Goal: Task Accomplishment & Management: Manage account settings

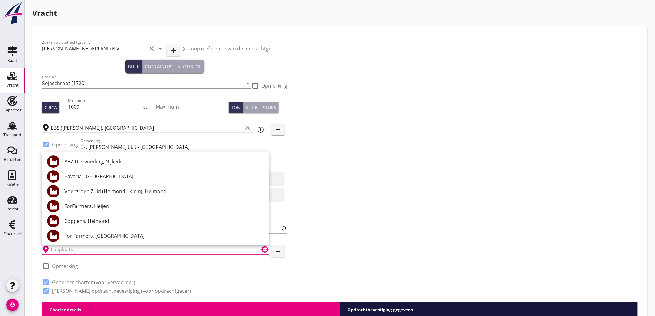
click at [406, 172] on div "Zoeken op opdrachtgever... [PERSON_NAME] NEDERLAND B.V. clear arrow_drop_down a…" at bounding box center [340, 169] width 601 height 266
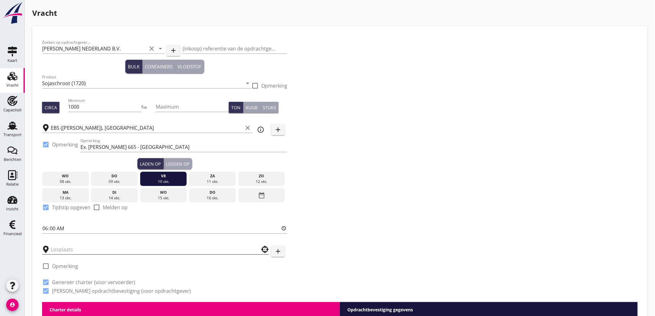
click at [65, 248] on input "text" at bounding box center [151, 250] width 201 height 10
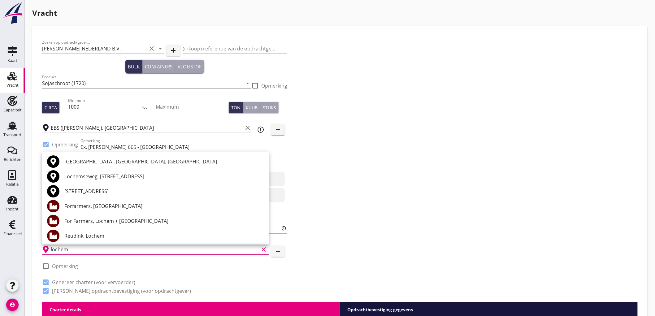
scroll to position [34, 0]
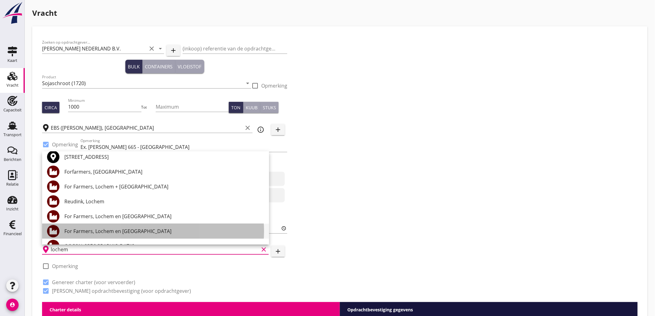
click at [128, 233] on div "For Farmers, Lochem en [GEOGRAPHIC_DATA]" at bounding box center [164, 231] width 200 height 7
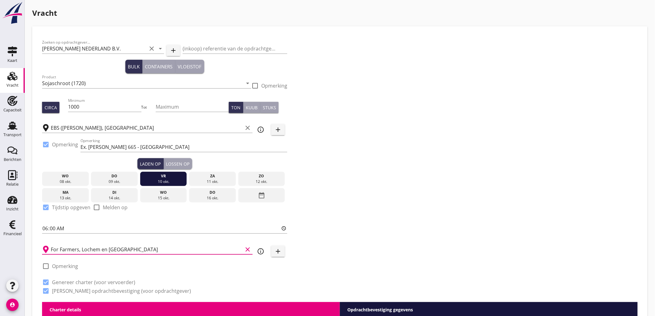
scroll to position [103, 0]
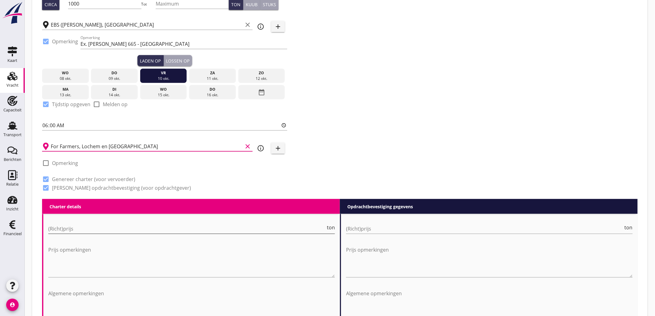
type input "For Farmers, Lochem en [GEOGRAPHIC_DATA]"
click at [85, 224] on input "(Richt)prijs" at bounding box center [186, 229] width 277 height 10
type input "7750"
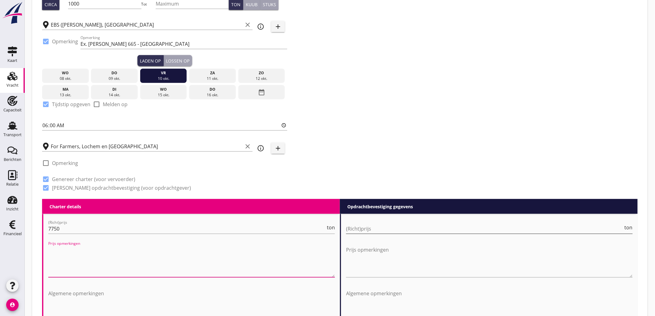
click at [481, 226] on input "(Richt)prijs" at bounding box center [484, 229] width 277 height 10
type input "8000"
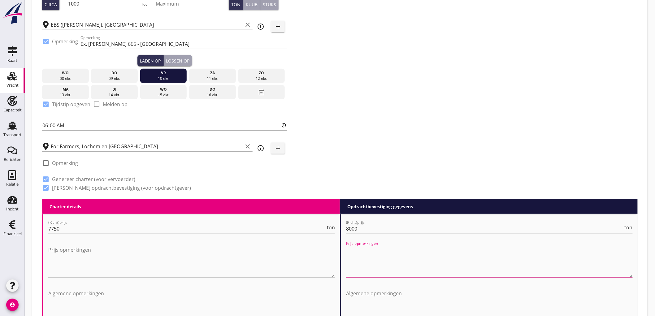
scroll to position [310, 0]
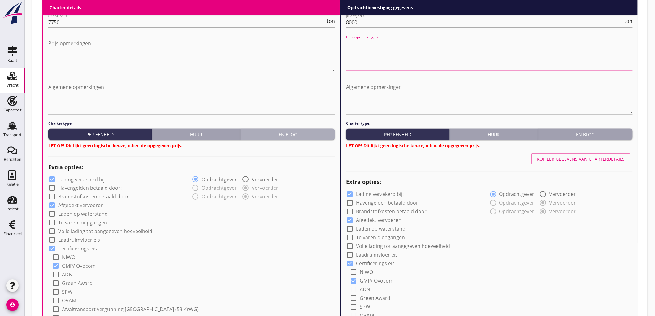
click at [290, 133] on div "En bloc" at bounding box center [287, 134] width 89 height 7
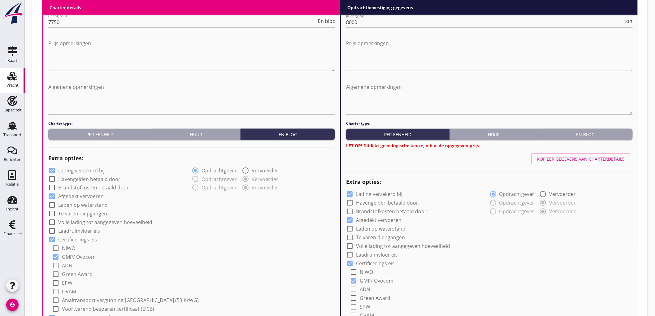
click at [585, 132] on div "En bloc" at bounding box center [585, 134] width 89 height 7
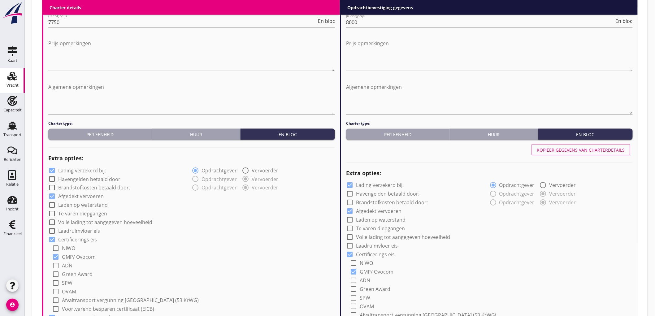
click at [66, 170] on label "Lading verzekerd bij:" at bounding box center [82, 170] width 48 height 6
checkbox input "false"
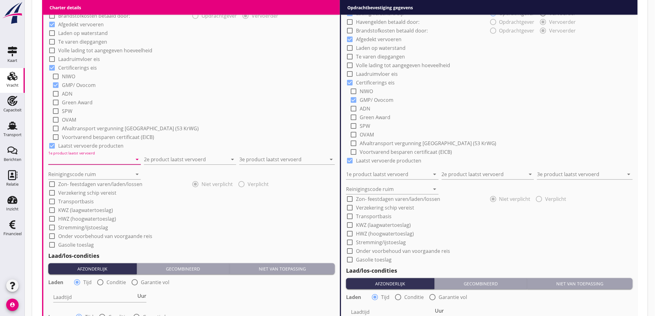
click at [83, 157] on input "1e product laatst vervoerd" at bounding box center [90, 160] width 84 height 10
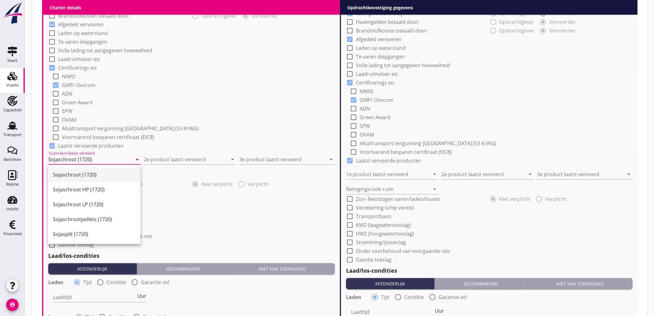
type input "Sojaschroot (1720)"
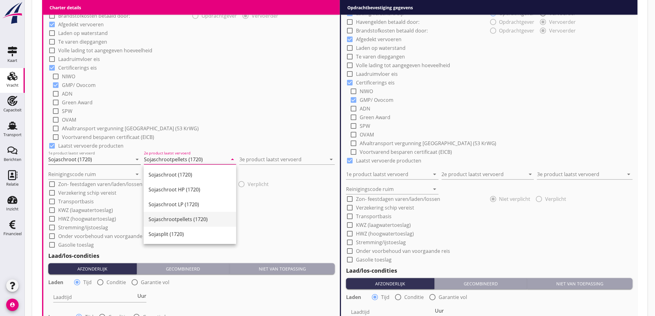
type input "Sojaschrootpellets (1720)"
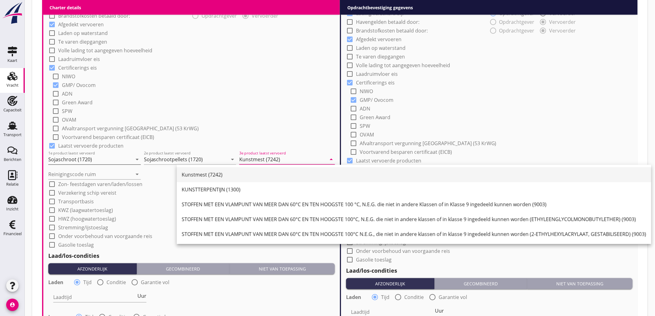
type input "Kunstmest (7242)"
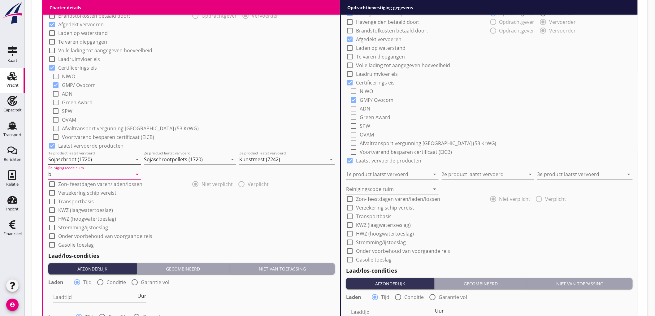
type input "b"
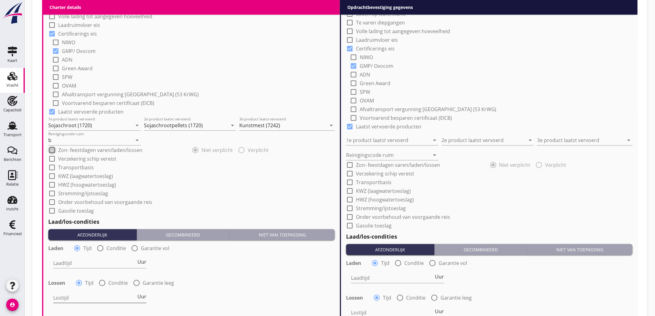
scroll to position [585, 0]
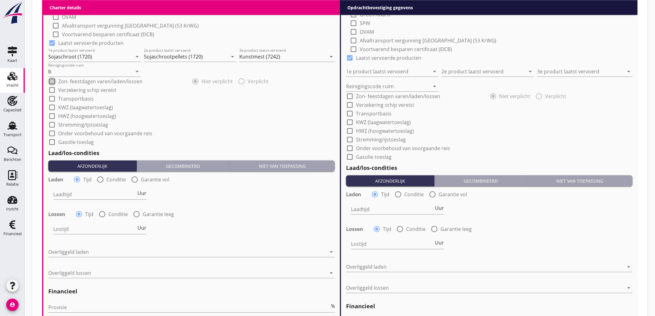
click at [98, 183] on div at bounding box center [100, 179] width 11 height 11
radio input "false"
radio input "true"
click at [86, 193] on div at bounding box center [119, 194] width 132 height 10
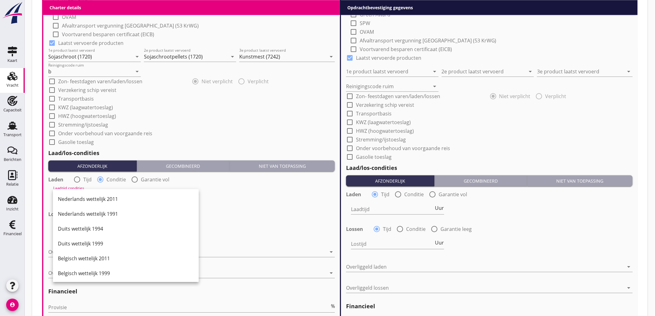
click at [86, 193] on div "Nederlands wettelijk 2011" at bounding box center [126, 199] width 136 height 15
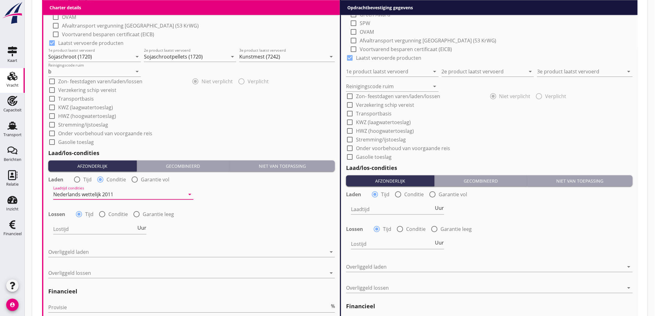
click at [98, 215] on div at bounding box center [102, 214] width 11 height 11
radio input "false"
radio input "true"
click at [82, 227] on div at bounding box center [119, 229] width 132 height 10
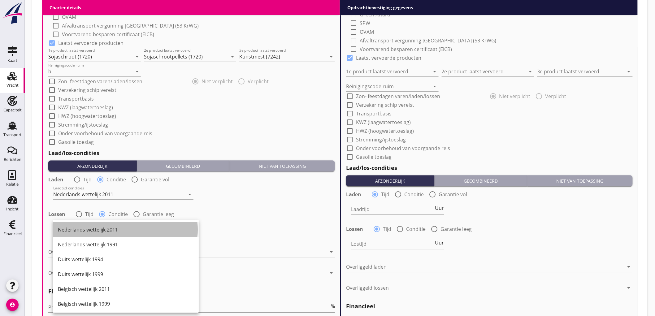
click at [89, 225] on div "Nederlands wettelijk 2011" at bounding box center [126, 229] width 136 height 15
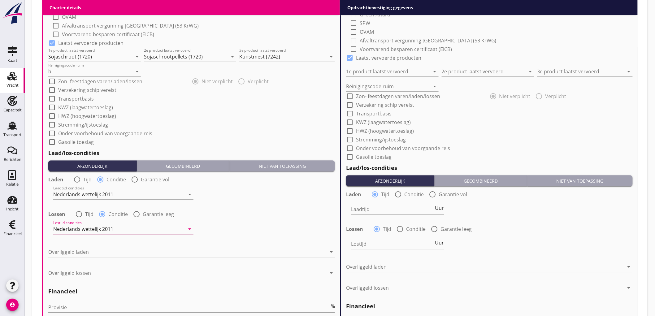
scroll to position [654, 0]
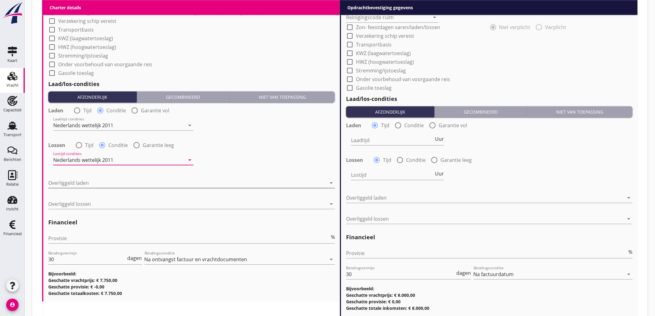
click at [79, 186] on div at bounding box center [187, 183] width 278 height 10
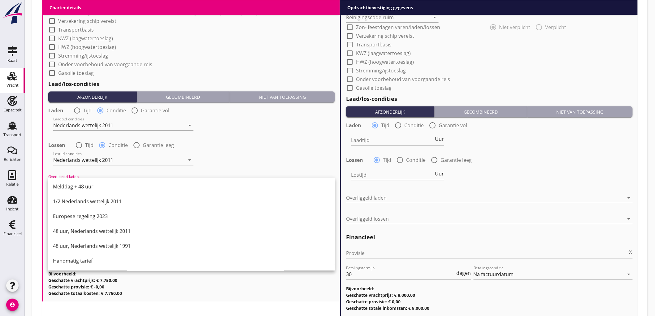
scroll to position [695, 0]
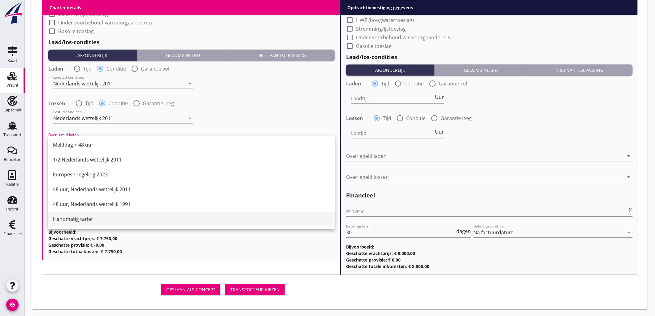
click at [100, 212] on div "Handmatig tarief" at bounding box center [191, 219] width 277 height 15
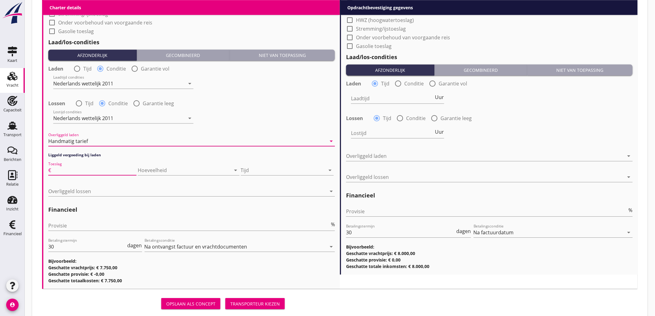
click at [98, 172] on input "Toeslag" at bounding box center [94, 170] width 84 height 10
type input "50"
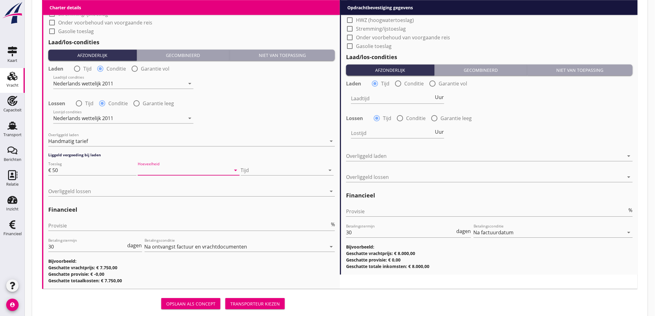
click at [215, 174] on div "Hoeveelheid arrow_drop_down" at bounding box center [189, 170] width 102 height 10
click at [249, 169] on div at bounding box center [283, 170] width 84 height 10
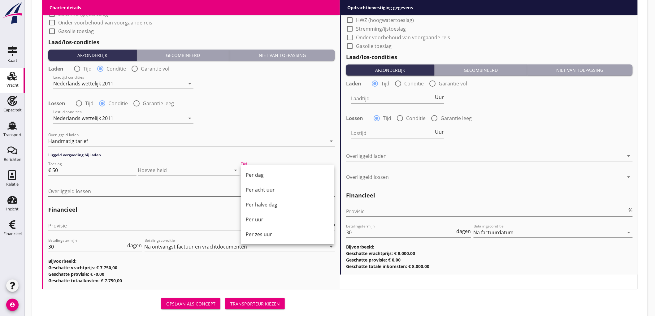
click at [270, 219] on div "Per uur" at bounding box center [287, 219] width 83 height 7
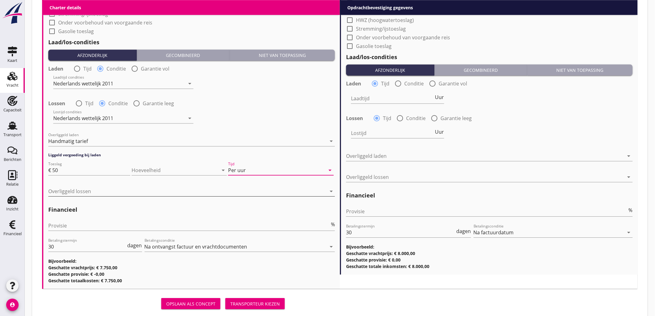
click at [76, 186] on div at bounding box center [187, 191] width 278 height 10
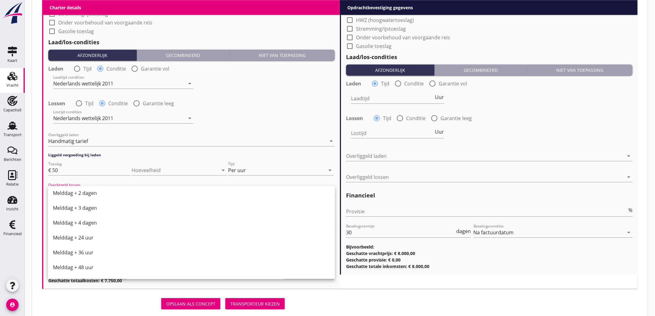
scroll to position [313, 0]
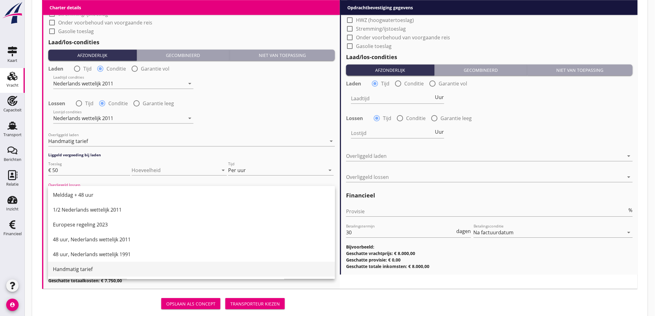
click at [94, 269] on div "Handmatig tarief" at bounding box center [191, 269] width 277 height 7
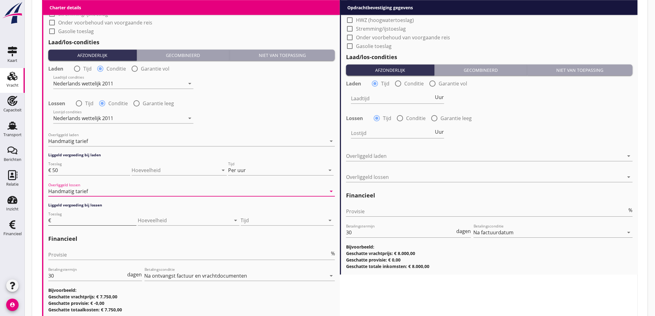
click at [98, 222] on input "Toeslag" at bounding box center [94, 220] width 84 height 10
type input "50"
click at [313, 224] on div at bounding box center [283, 220] width 84 height 10
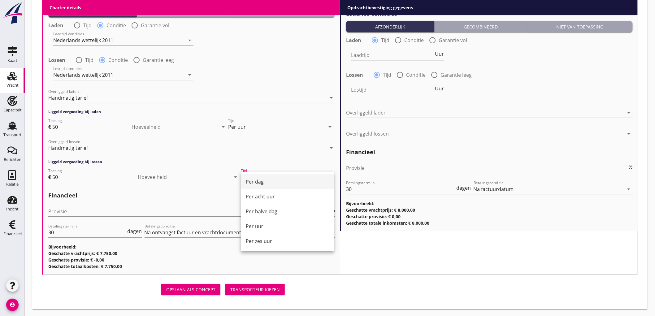
scroll to position [704, 0]
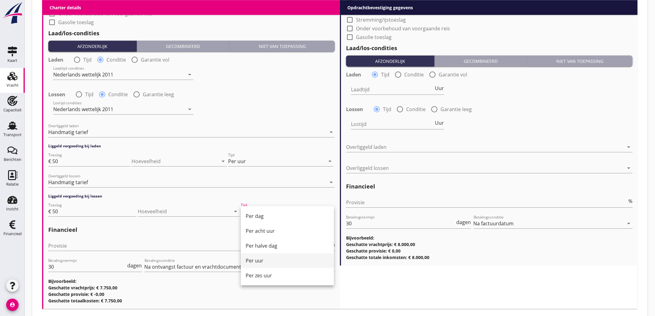
click at [265, 262] on div "Per uur" at bounding box center [287, 260] width 83 height 7
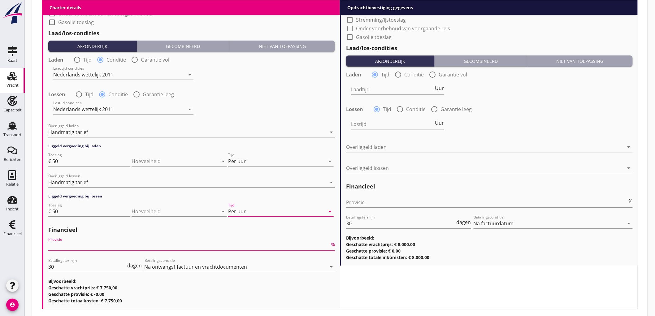
click at [81, 245] on input "Provisie" at bounding box center [188, 246] width 281 height 10
type input "5"
click at [386, 211] on div at bounding box center [489, 212] width 287 height 4
click at [389, 202] on input "Provisie" at bounding box center [486, 203] width 281 height 10
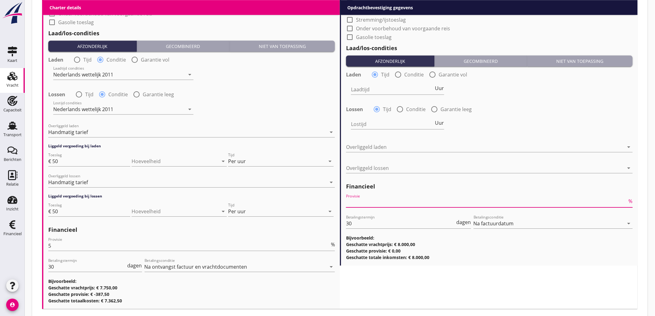
type input "2"
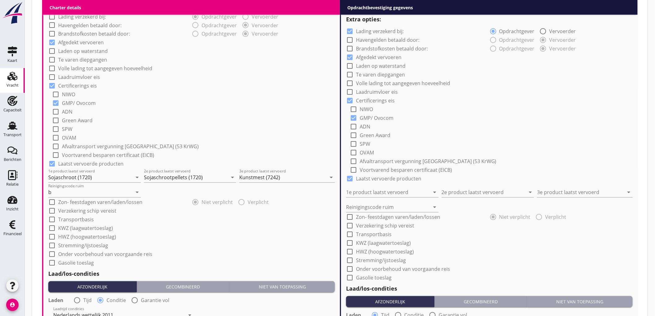
scroll to position [326, 0]
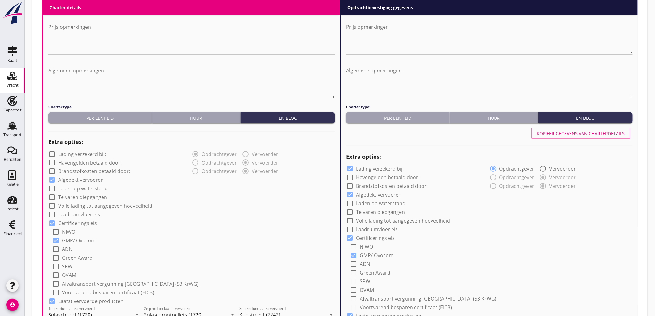
type input "2.5"
click at [568, 137] on button "Kopiëer gegevens van charterdetails" at bounding box center [581, 133] width 98 height 11
checkbox input "false"
type input "Sojaschroot (1720)"
type input "Sojaschrootpellets (1720)"
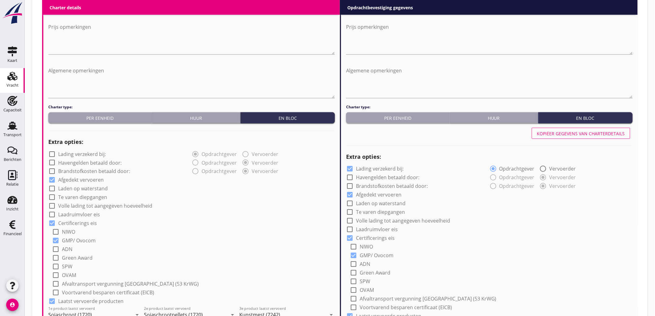
type input "Kunstmest (7242)"
type input "b"
radio input "false"
radio input "true"
radio input "false"
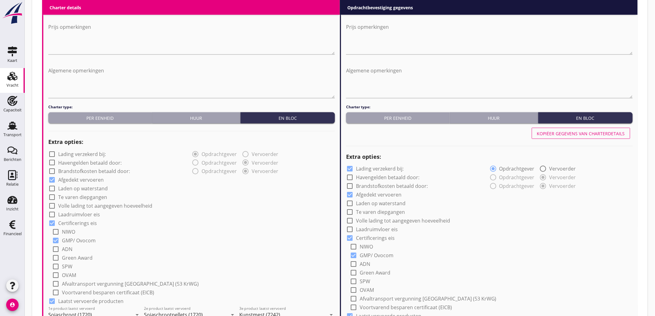
radio input "true"
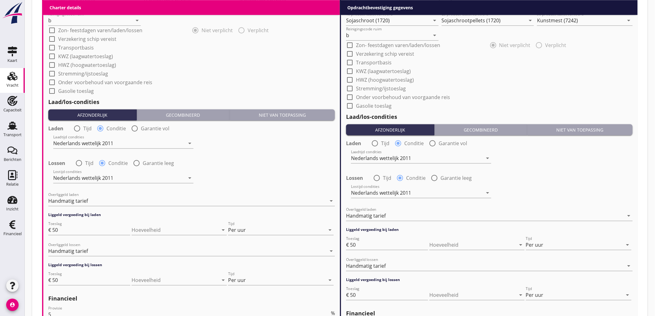
scroll to position [754, 0]
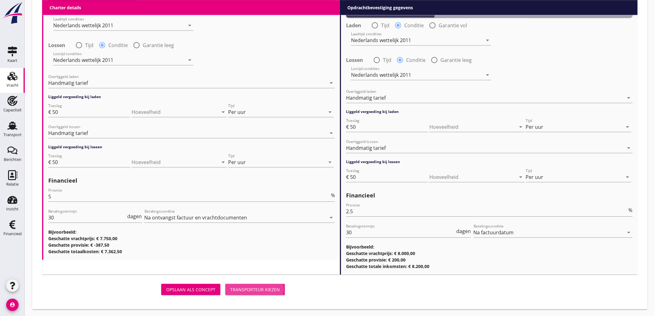
click at [255, 285] on button "Transporteur kiezen" at bounding box center [254, 289] width 59 height 11
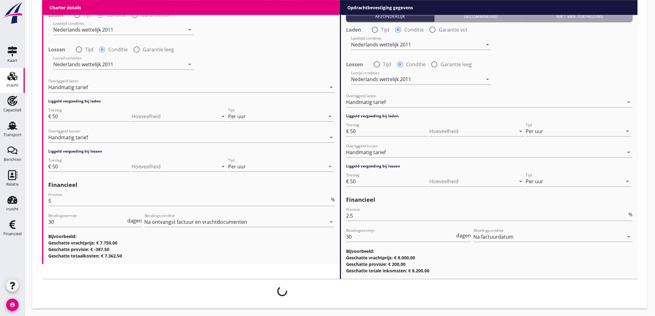
scroll to position [749, 0]
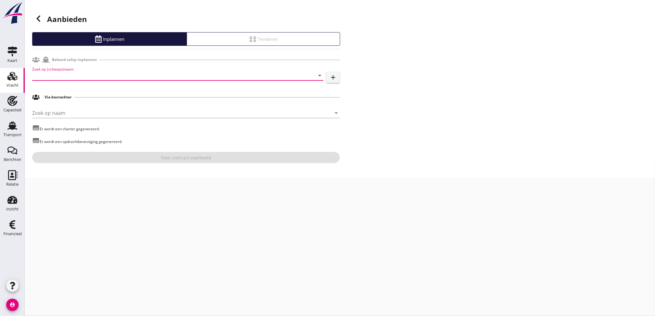
click at [120, 73] on input "Zoek op (scheeps)naam" at bounding box center [169, 76] width 274 height 10
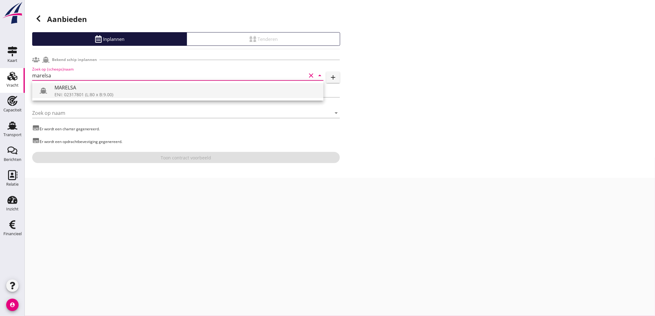
click at [107, 90] on div "MARELSA" at bounding box center [186, 87] width 264 height 7
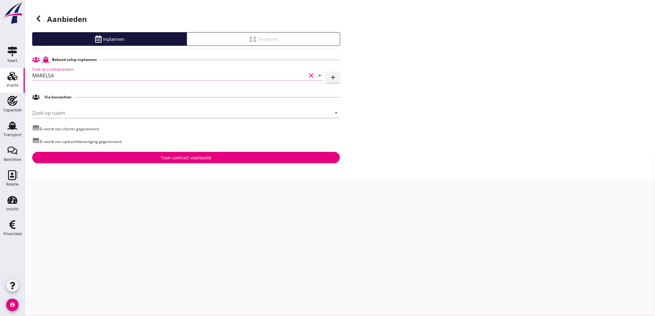
type input "MARELSA"
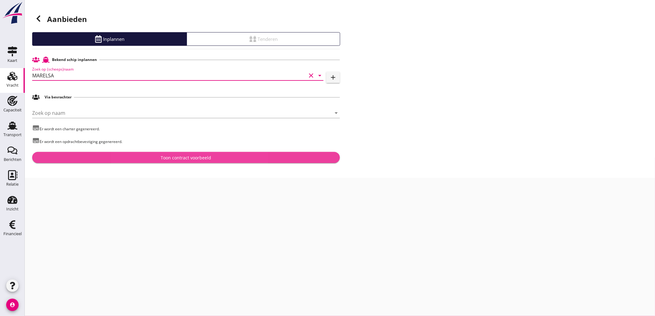
click at [157, 156] on div "Toon contract voorbeeld" at bounding box center [186, 157] width 298 height 7
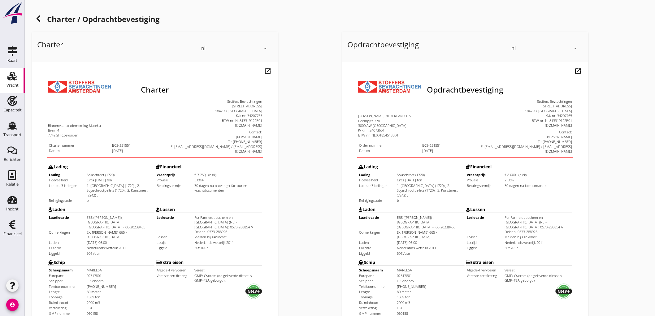
scroll to position [142, 0]
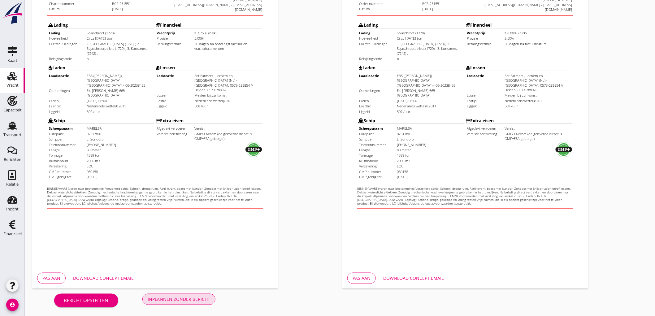
click at [201, 299] on div "Inplannen zonder bericht" at bounding box center [179, 299] width 63 height 7
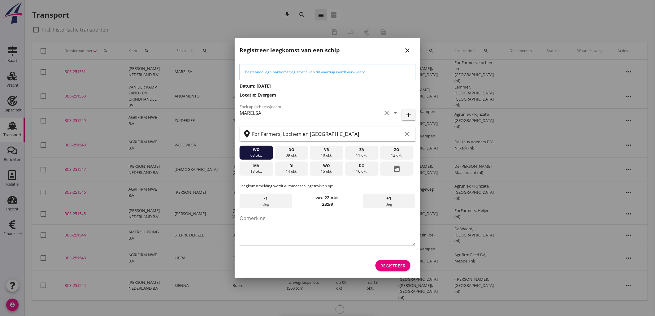
click at [287, 233] on textarea "Opmerking" at bounding box center [328, 229] width 176 height 33
type textarea "STOFFERS"
drag, startPoint x: 293, startPoint y: 217, endPoint x: 216, endPoint y: 208, distance: 77.7
click at [217, 208] on div "Deel track en trace Vracht details Vracht aanpassen Schip wijzigen Vracht kopie…" at bounding box center [327, 278] width 655 height 556
click at [296, 166] on div "di" at bounding box center [291, 166] width 30 height 6
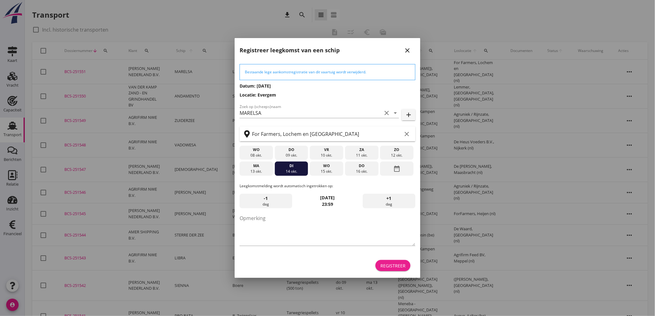
click at [392, 265] on div "Registreer" at bounding box center [393, 266] width 25 height 7
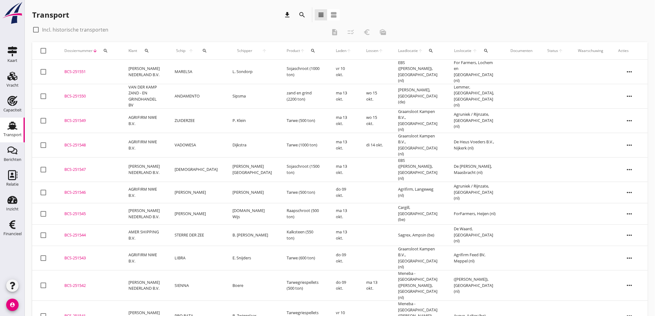
click at [279, 72] on td "Sojaschroot (1000 ton)" at bounding box center [303, 72] width 49 height 24
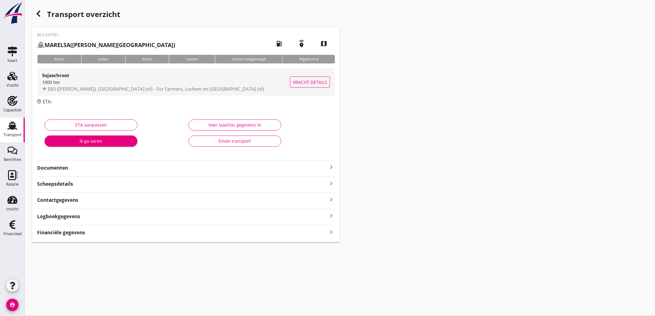
click at [186, 87] on span "EBS ([PERSON_NAME]), [GEOGRAPHIC_DATA] (nl) - For Farmers, Lochem en [GEOGRAPHI…" at bounding box center [156, 89] width 216 height 6
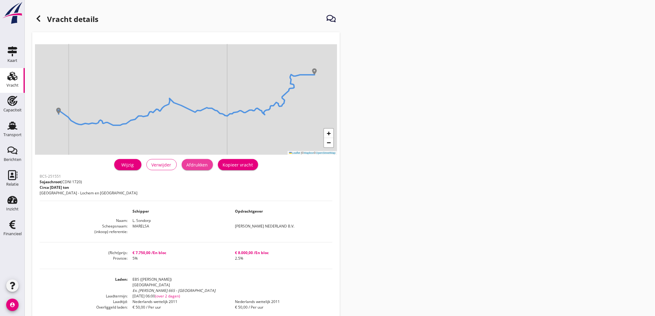
click at [211, 168] on button "Afdrukken" at bounding box center [197, 164] width 31 height 11
click at [41, 20] on icon at bounding box center [38, 18] width 7 height 7
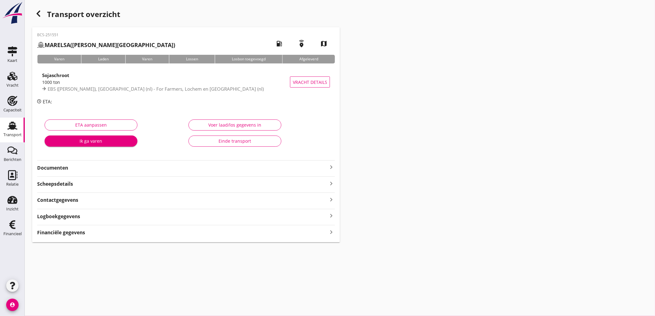
click at [52, 170] on strong "Documenten" at bounding box center [182, 167] width 290 height 7
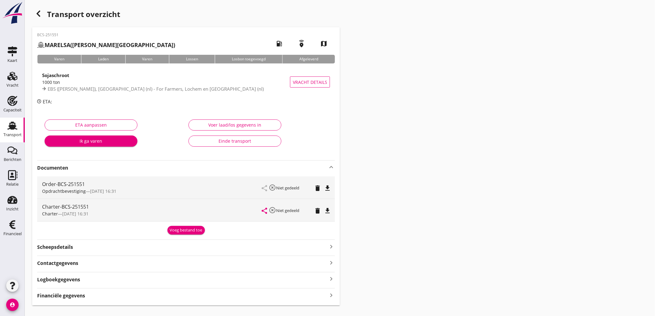
click at [331, 189] on icon "file_download" at bounding box center [327, 188] width 7 height 7
click at [329, 208] on icon "file_download" at bounding box center [327, 210] width 7 height 7
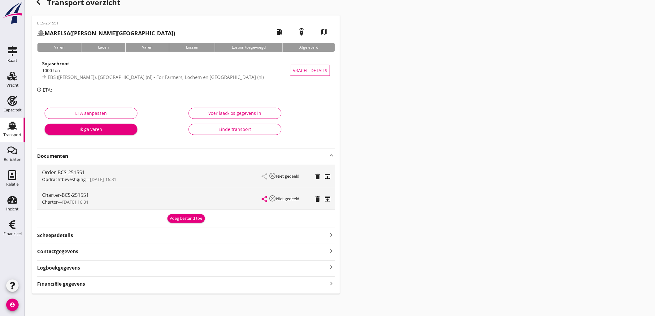
drag, startPoint x: 87, startPoint y: 287, endPoint x: 128, endPoint y: 258, distance: 50.1
click at [89, 285] on div "Financiële gegevens keyboard_arrow_right" at bounding box center [186, 283] width 298 height 8
click at [17, 27] on div at bounding box center [12, 21] width 25 height 43
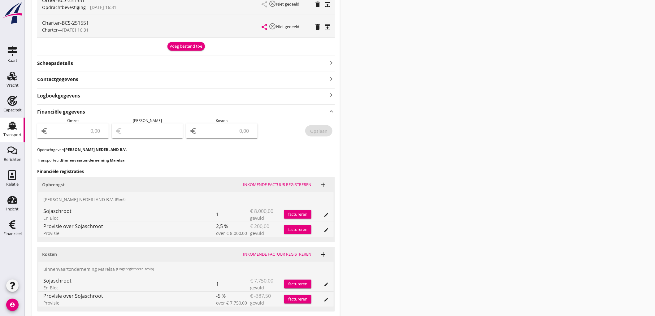
scroll to position [231, 0]
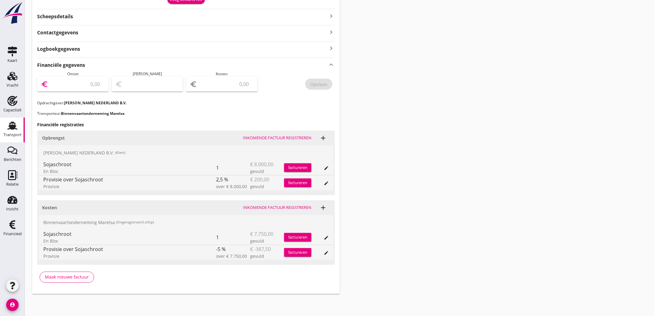
click at [80, 85] on input "number" at bounding box center [77, 84] width 55 height 10
type input "7800"
click at [60, 72] on div "Omzet euro 7800" at bounding box center [73, 85] width 72 height 29
type input "7801.00"
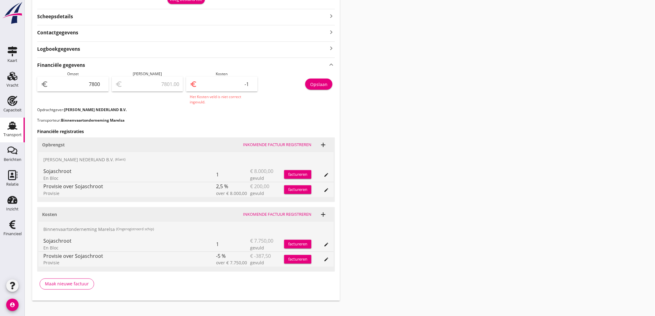
type input "-1"
click at [249, 85] on input "-1" at bounding box center [225, 84] width 55 height 10
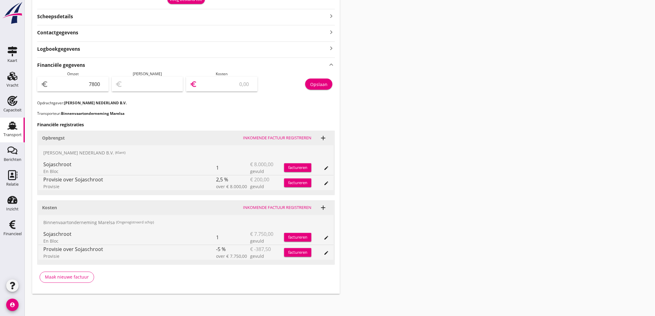
type input "7793.00"
type input "7"
type input "7727.00"
type input "73"
type input "7064.00"
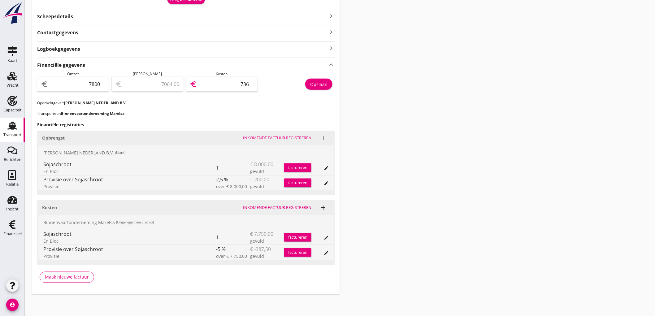
type input "7362"
type input "438.00"
type input "437.50"
type input "7362.50"
click at [323, 89] on button "Opslaan" at bounding box center [318, 84] width 27 height 11
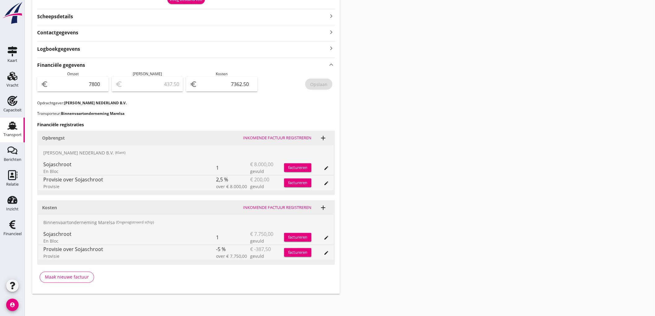
click at [12, 131] on div "Transport" at bounding box center [12, 135] width 18 height 9
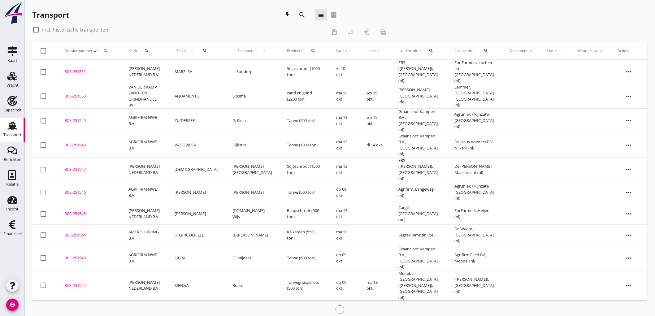
click at [231, 115] on td "P. Klein" at bounding box center [252, 120] width 54 height 24
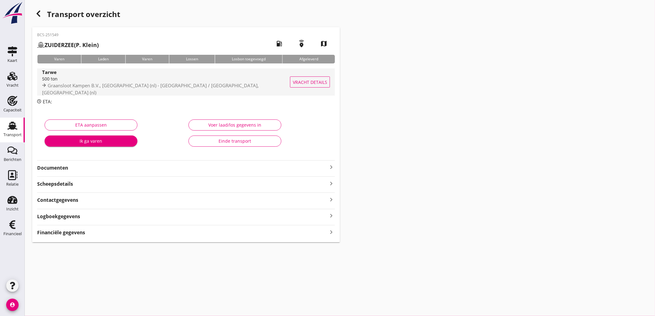
click at [205, 76] on div "Tarwe" at bounding box center [167, 71] width 251 height 7
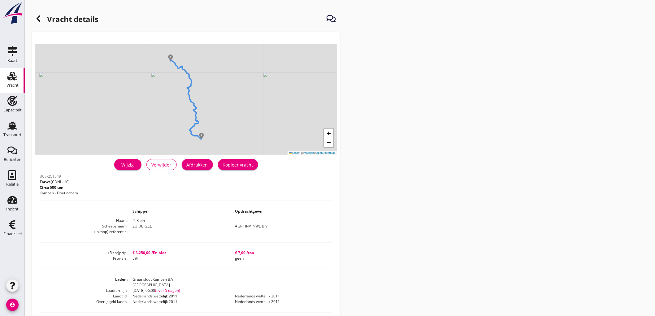
click at [203, 169] on button "Afdrukken" at bounding box center [197, 164] width 31 height 11
click at [39, 22] on use at bounding box center [39, 18] width 4 height 6
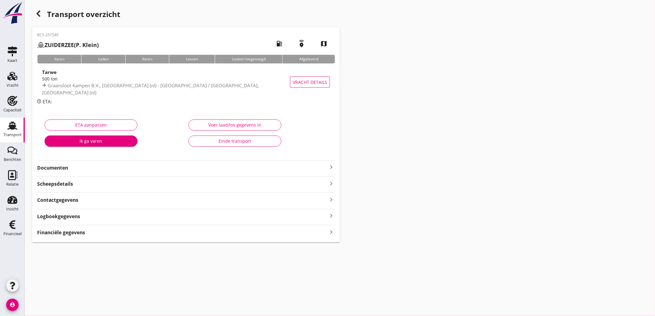
click at [80, 168] on strong "Documenten" at bounding box center [182, 167] width 290 height 7
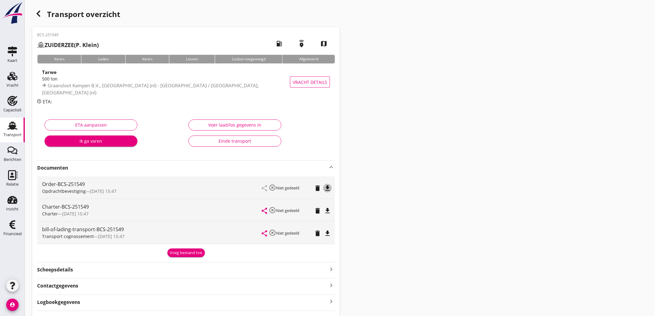
click at [330, 190] on icon "file_download" at bounding box center [327, 188] width 7 height 7
click at [4, 131] on div "Transport" at bounding box center [12, 135] width 18 height 9
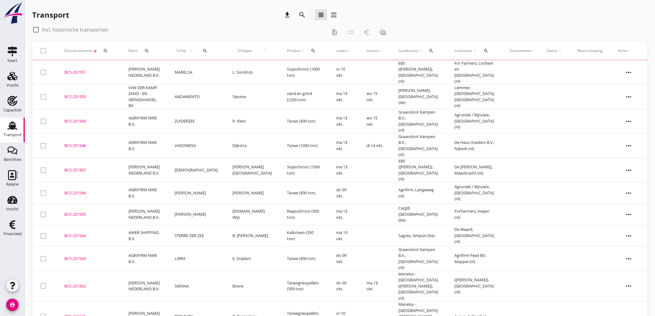
click at [167, 114] on td "AGRIFIRM NWE B.V." at bounding box center [144, 121] width 46 height 24
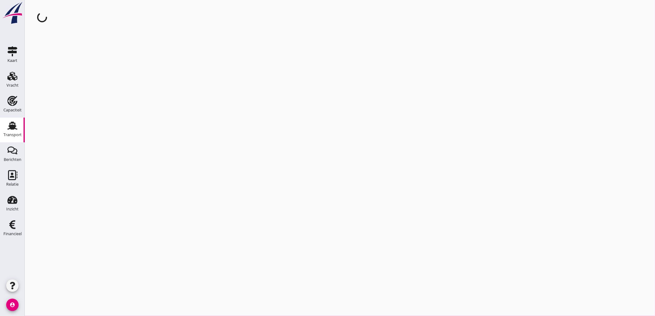
click at [11, 127] on use at bounding box center [12, 126] width 10 height 8
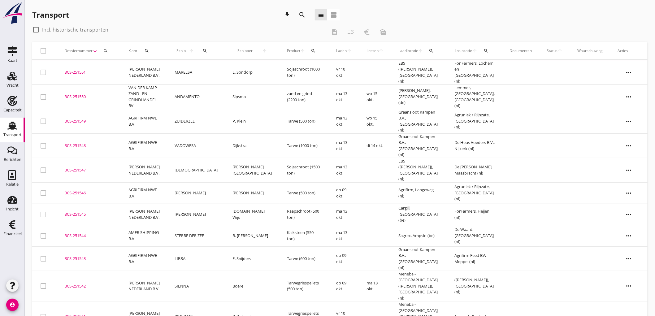
click at [159, 90] on td "VAN DER KAMP ZAND - EN GRINDHANDEL BV" at bounding box center [144, 97] width 46 height 24
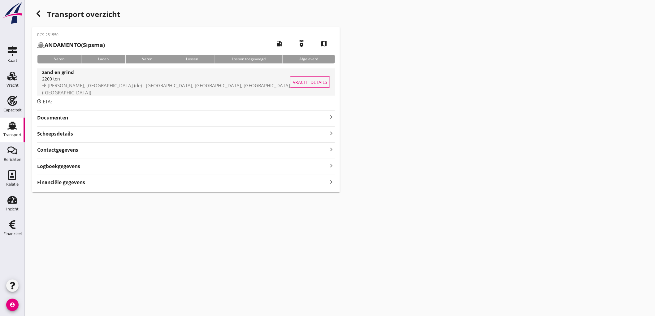
click at [115, 89] on span "[PERSON_NAME], [GEOGRAPHIC_DATA] (de) - [GEOGRAPHIC_DATA], [GEOGRAPHIC_DATA], […" at bounding box center [166, 88] width 248 height 13
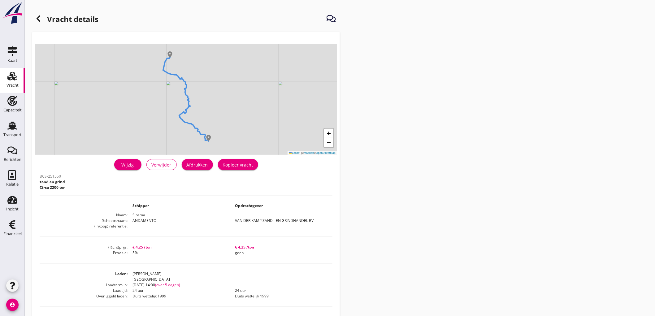
click at [204, 164] on div "Afdrukken" at bounding box center [197, 165] width 21 height 7
click at [39, 22] on use at bounding box center [39, 18] width 4 height 6
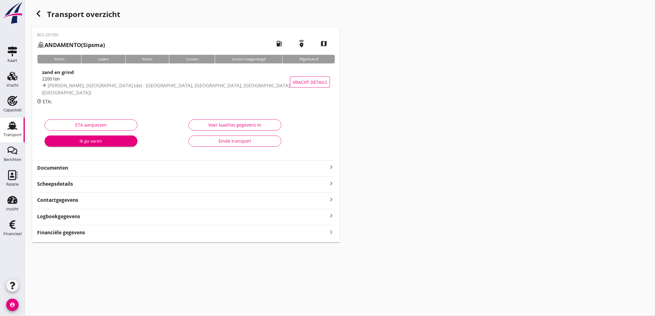
click at [94, 169] on strong "Documenten" at bounding box center [182, 167] width 290 height 7
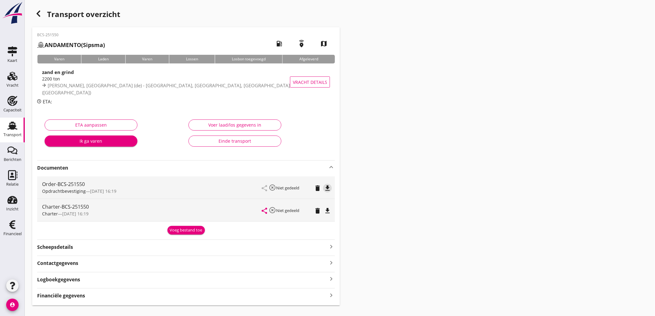
click at [327, 187] on icon "file_download" at bounding box center [327, 188] width 7 height 7
click at [329, 212] on icon "file_download" at bounding box center [327, 210] width 7 height 7
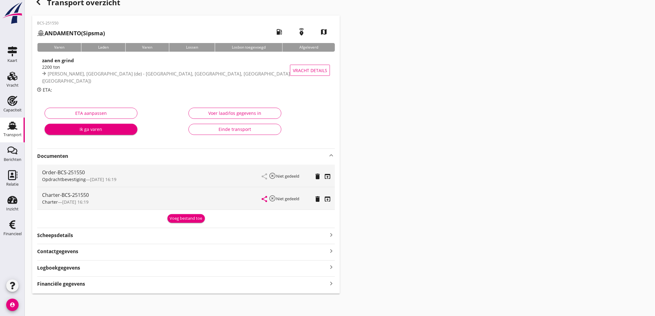
click at [121, 285] on div "Financiële gegevens keyboard_arrow_right" at bounding box center [186, 283] width 298 height 8
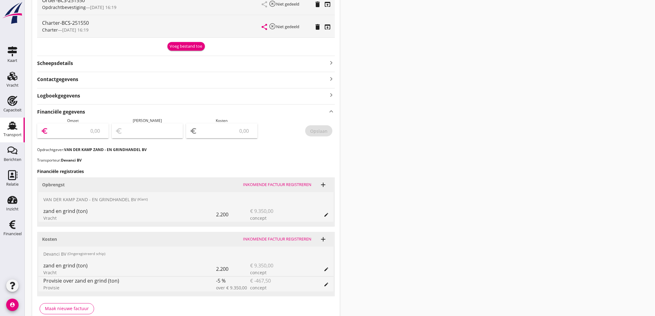
click at [87, 128] on input "number" at bounding box center [77, 131] width 55 height 10
type input "9350"
type input "9342.00"
type input "8"
type input "9262.00"
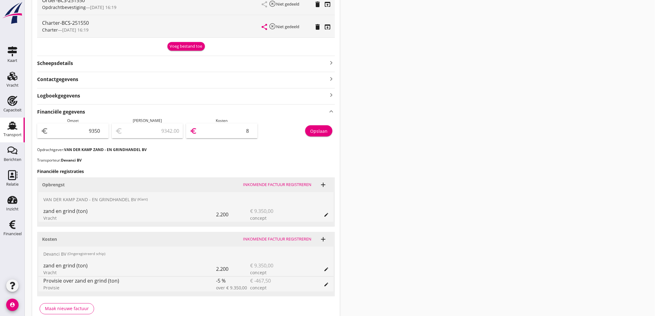
type input "88"
type input "8462.00"
type input "888"
type input "468.00"
type input "8882"
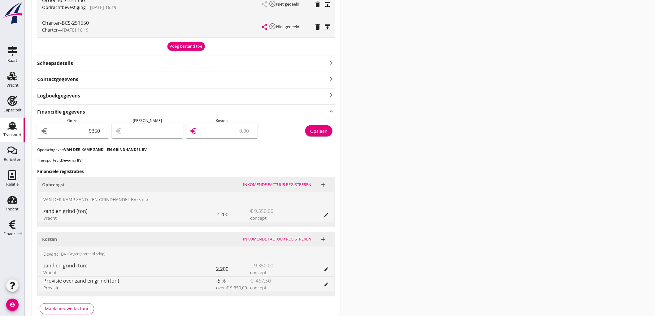
type input "467.50"
type input "8882.50"
click at [314, 134] on button "Opslaan" at bounding box center [318, 130] width 27 height 11
click at [14, 132] on div "Transport" at bounding box center [12, 135] width 18 height 9
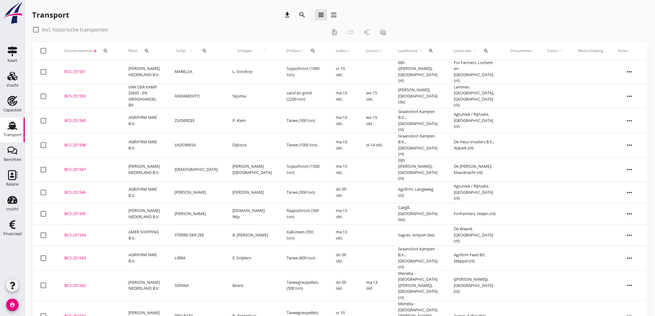
click at [202, 47] on button "search" at bounding box center [205, 50] width 14 height 11
click at [216, 72] on input "Zoek op (scheeps)naam" at bounding box center [234, 69] width 64 height 10
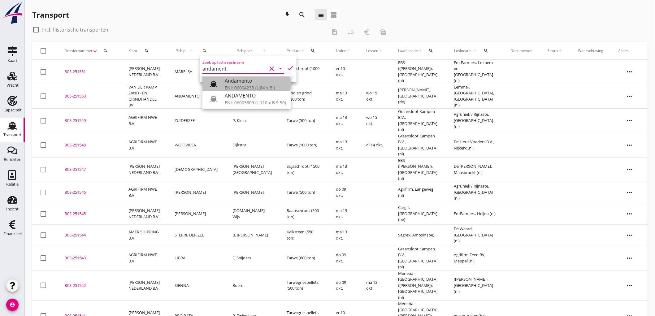
click at [221, 81] on div at bounding box center [215, 84] width 17 height 12
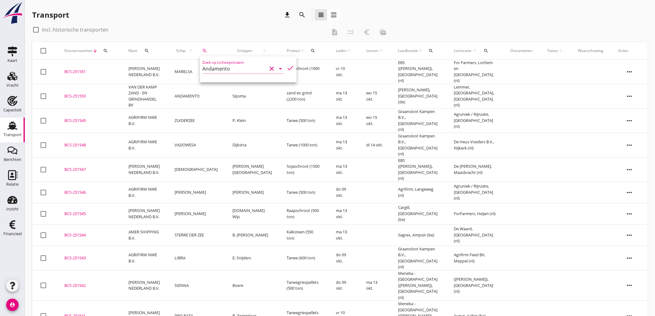
click at [222, 60] on div "Zoek op (scheeps)naam Andamento clear arrow_drop_down" at bounding box center [243, 70] width 82 height 20
click at [225, 66] on input "Andamento" at bounding box center [234, 69] width 64 height 10
click at [236, 90] on div "ENI: 06004233 (L:84 x B:)" at bounding box center [255, 88] width 61 height 7
click at [239, 72] on input "Andamento" at bounding box center [234, 69] width 64 height 10
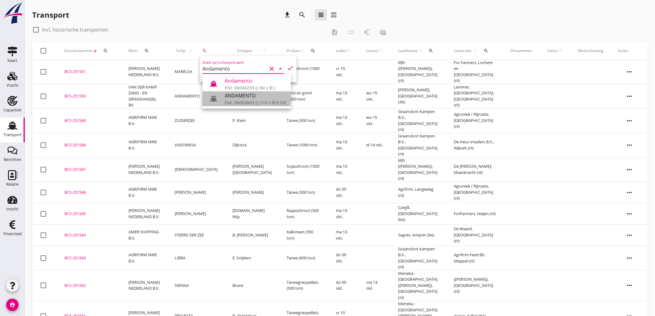
click at [246, 97] on div "ANDAMENTO" at bounding box center [255, 95] width 61 height 7
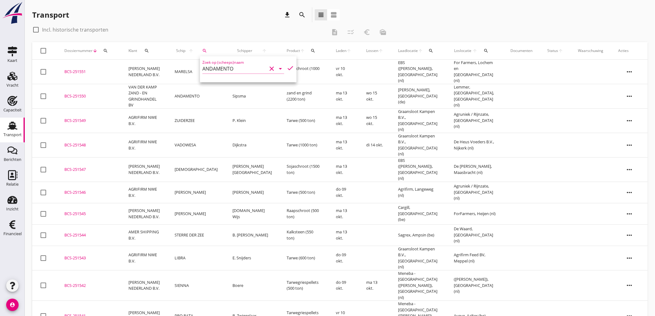
click at [288, 67] on icon "check" at bounding box center [290, 67] width 7 height 7
type input "ANDAMENTO"
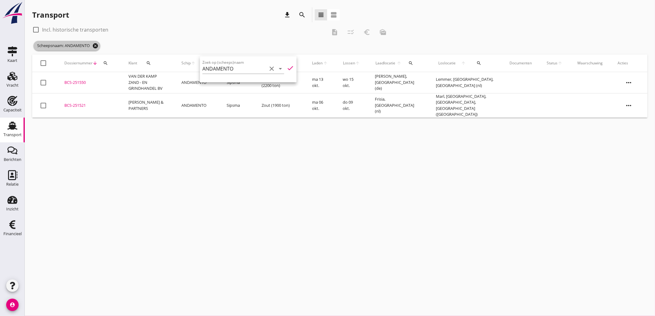
click at [94, 44] on icon "cancel" at bounding box center [95, 46] width 6 height 6
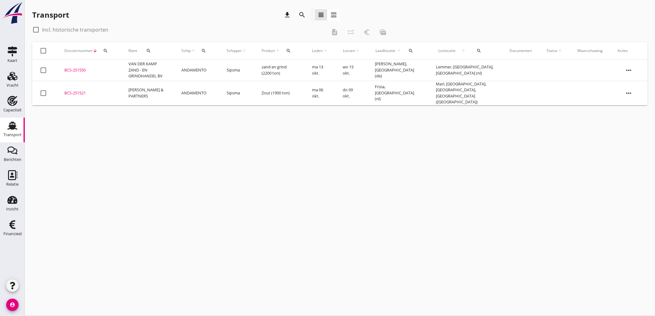
click at [11, 129] on use at bounding box center [12, 126] width 10 height 8
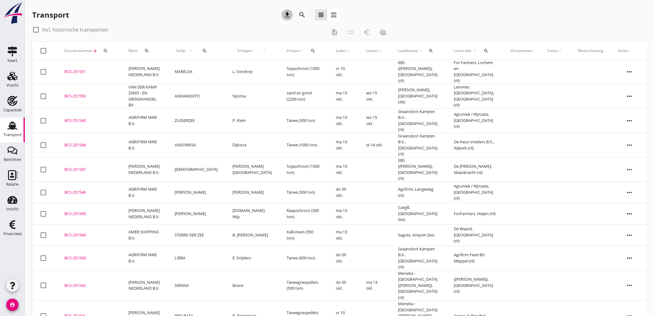
click at [288, 16] on icon "download" at bounding box center [287, 14] width 7 height 7
drag, startPoint x: 195, startPoint y: 114, endPoint x: 187, endPoint y: 114, distance: 8.4
click at [195, 113] on td "ZUIDERZEE" at bounding box center [196, 120] width 58 height 24
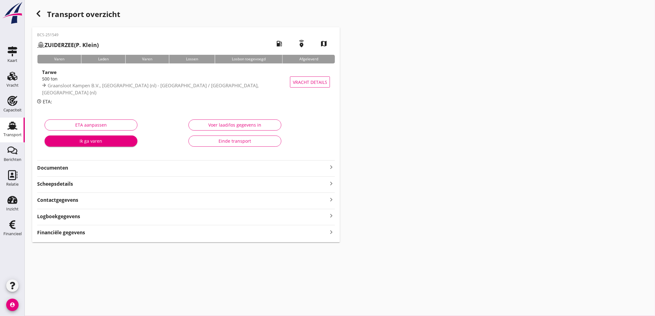
click at [130, 233] on div "Financiële gegevens keyboard_arrow_right" at bounding box center [186, 232] width 298 height 8
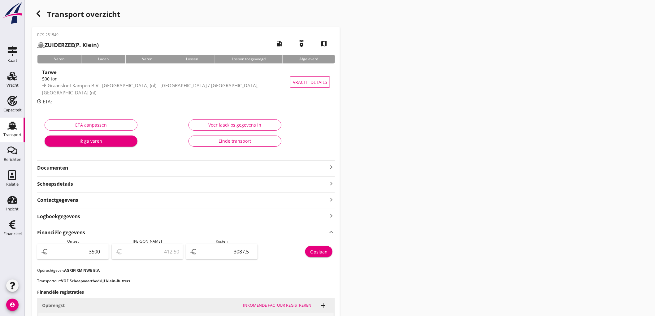
click at [8, 126] on icon "Transport" at bounding box center [12, 126] width 10 height 10
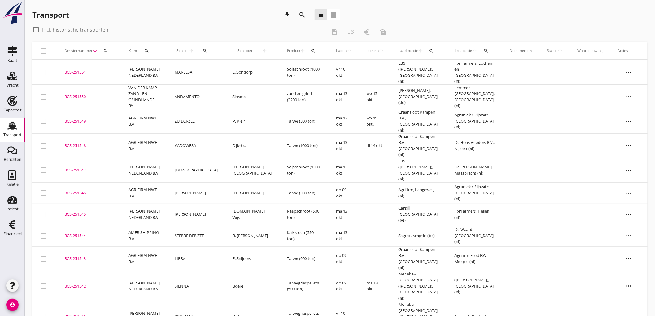
click at [180, 91] on td "ANDAMENTO" at bounding box center [196, 97] width 58 height 24
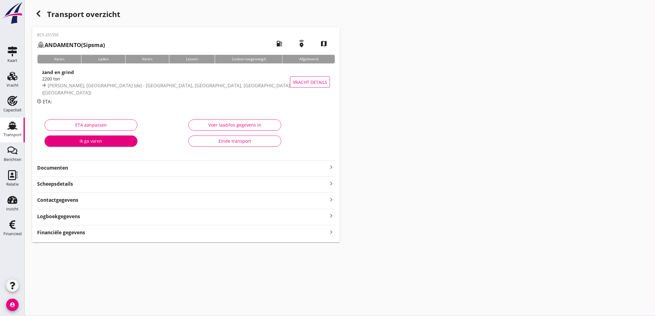
click at [78, 230] on strong "Financiële gegevens" at bounding box center [61, 232] width 48 height 7
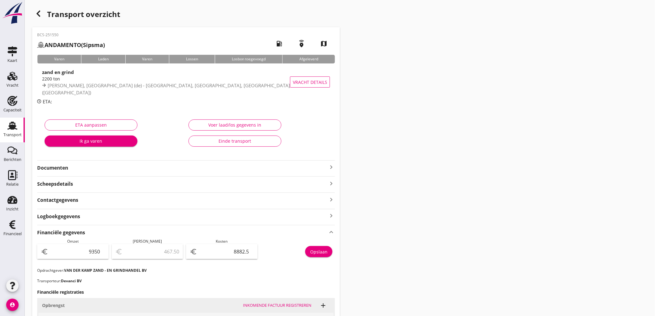
click at [0, 128] on link "Transport Transport" at bounding box center [12, 130] width 25 height 25
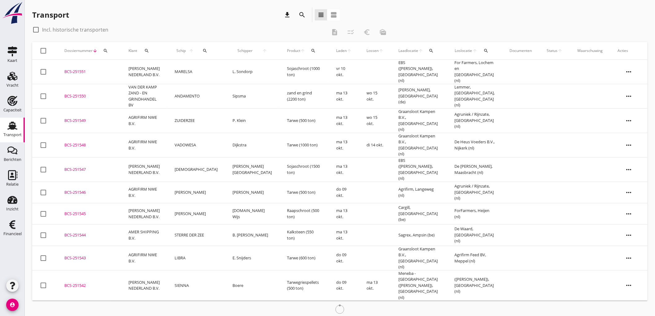
click at [185, 74] on td "MARELSA" at bounding box center [196, 72] width 58 height 24
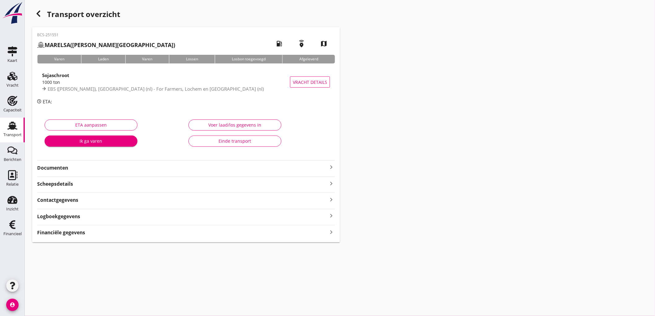
click at [64, 236] on strong "Financiële gegevens" at bounding box center [61, 232] width 48 height 7
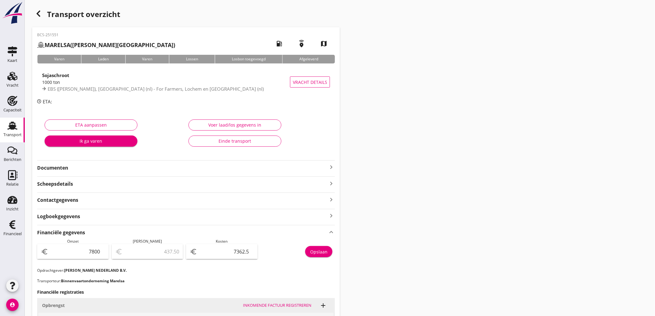
click at [11, 129] on use at bounding box center [12, 126] width 10 height 8
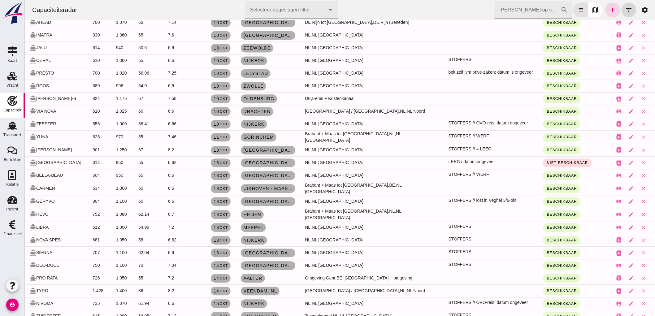
scroll to position [503, 0]
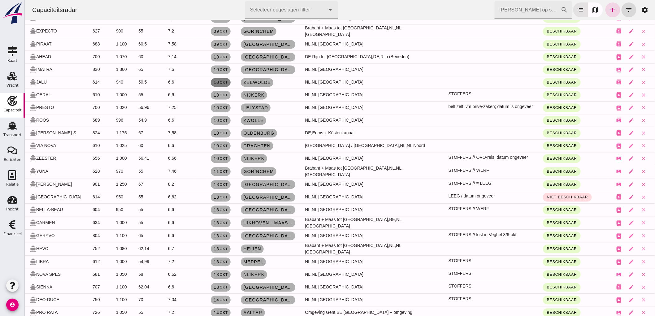
click at [211, 78] on link "10 okt" at bounding box center [221, 82] width 20 height 9
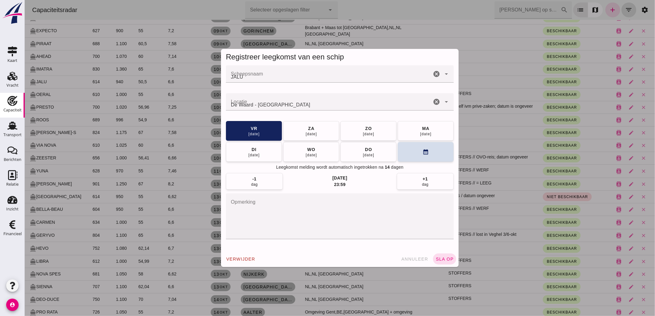
scroll to position [0, 0]
click at [434, 130] on button "ma 13 okt" at bounding box center [426, 131] width 56 height 20
click at [443, 259] on span "sla op" at bounding box center [444, 259] width 18 height 5
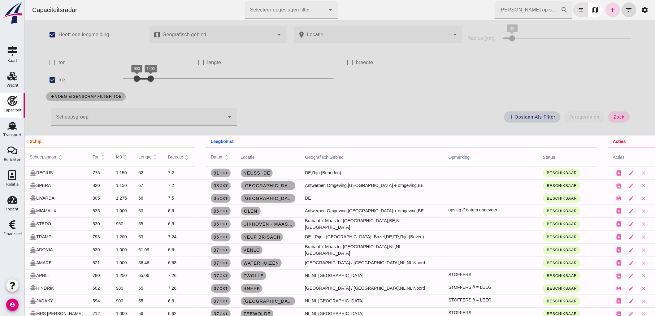
scroll to position [503, 0]
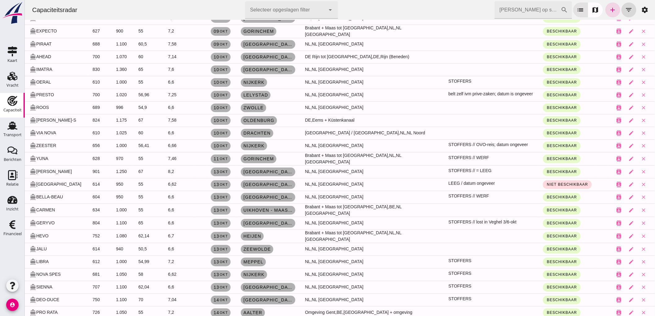
click at [515, 11] on input "Zoek op scheepsnaam" at bounding box center [527, 9] width 66 height 17
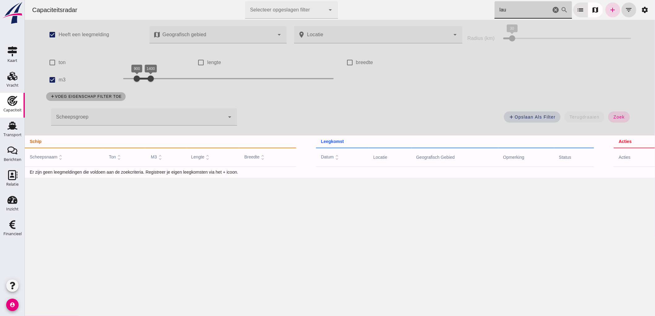
scroll to position [0, 0]
click at [517, 11] on input "lau" at bounding box center [522, 9] width 56 height 17
type input "lau"
click at [58, 80] on label "m3" at bounding box center [61, 79] width 7 height 17
click at [57, 80] on input "m3" at bounding box center [52, 80] width 12 height 12
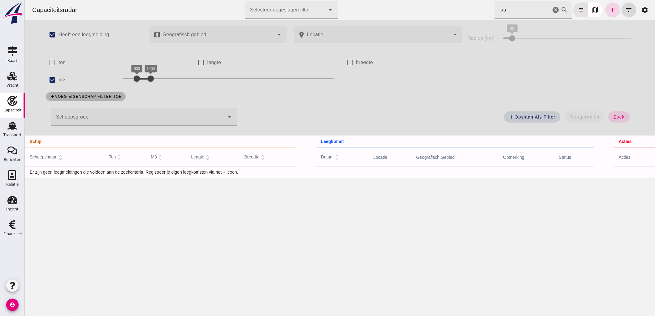
checkbox input "false"
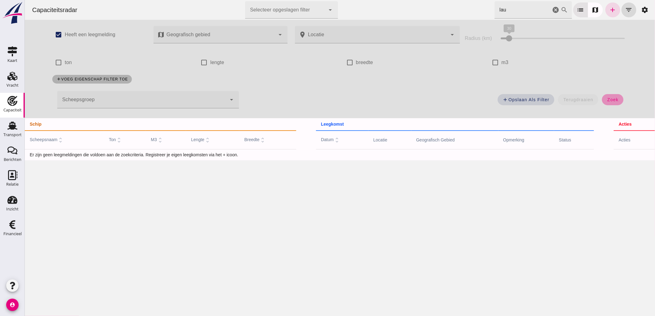
click at [615, 99] on span "zoek" at bounding box center [612, 99] width 11 height 5
